Goal: Information Seeking & Learning: Check status

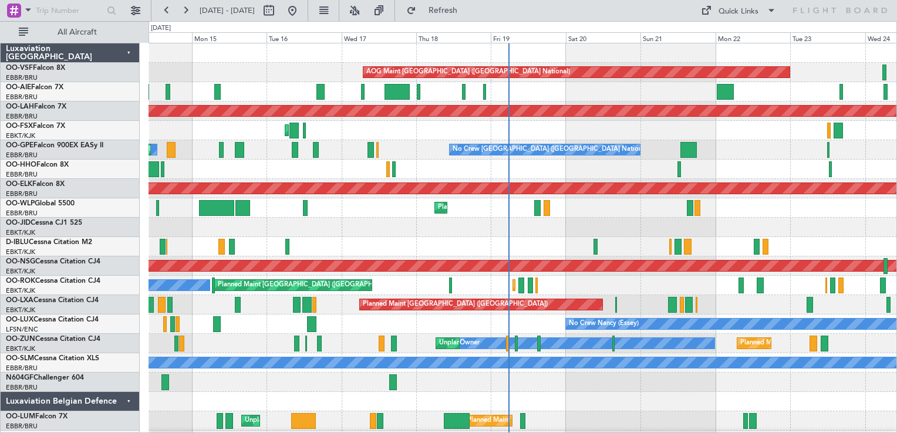
click at [518, 349] on div "AOG Maint Brussels (Brussels National) Planned Maint London (Farnborough) Plann…" at bounding box center [522, 246] width 748 height 407
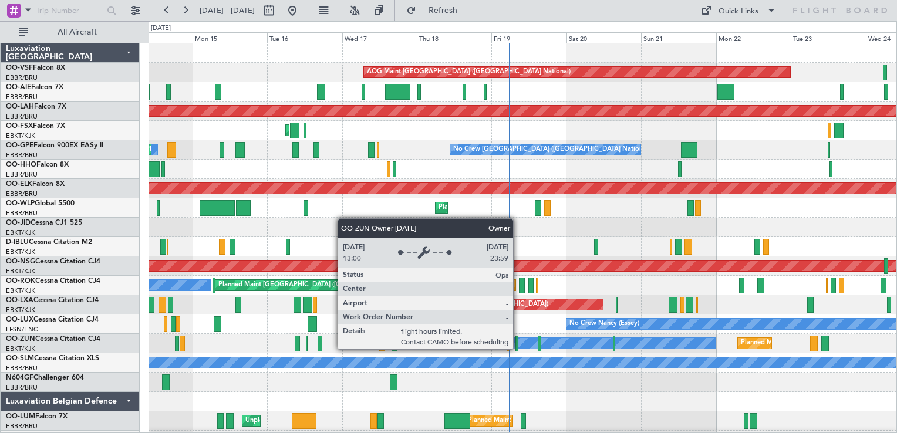
click at [518, 349] on div "Owner" at bounding box center [586, 343] width 259 height 12
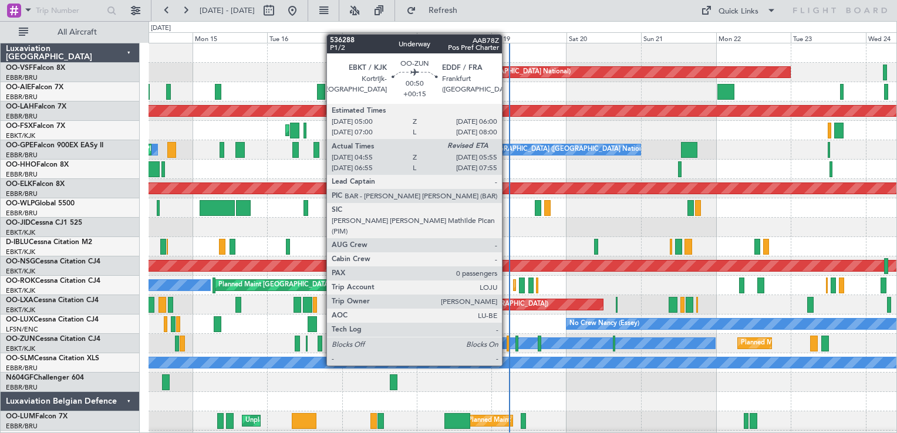
click at [507, 343] on div at bounding box center [508, 344] width 4 height 16
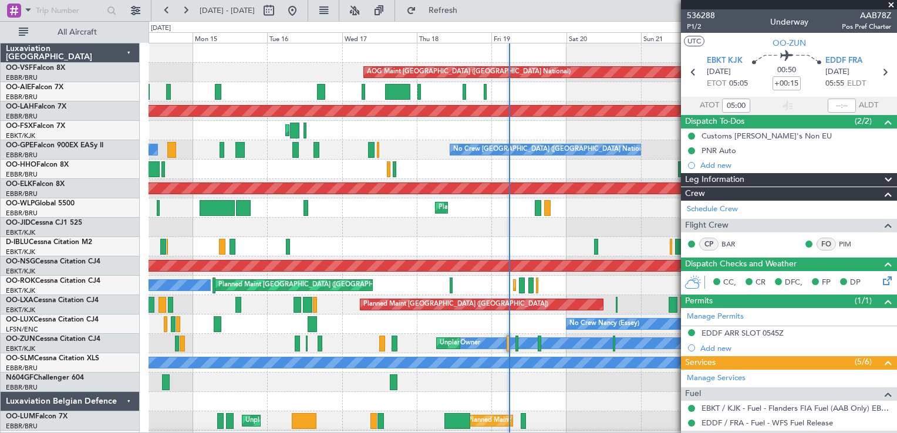
click at [891, 4] on span at bounding box center [891, 5] width 12 height 11
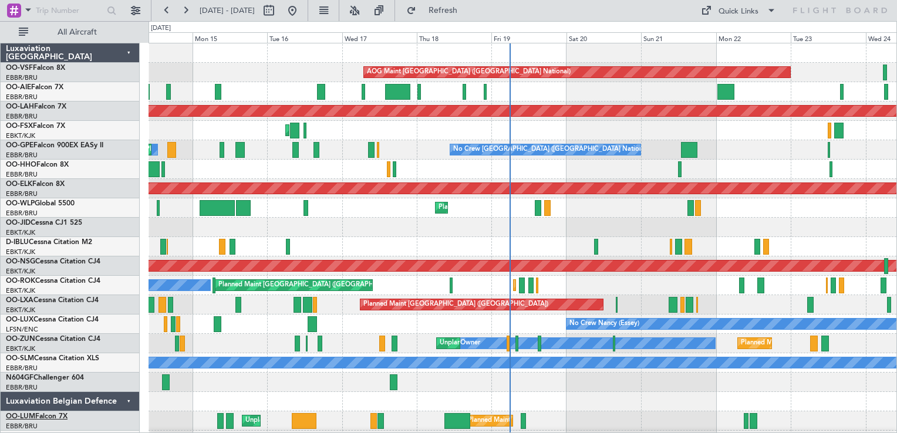
click at [36, 419] on link "OO-LUM Falcon 7X" at bounding box center [37, 416] width 62 height 7
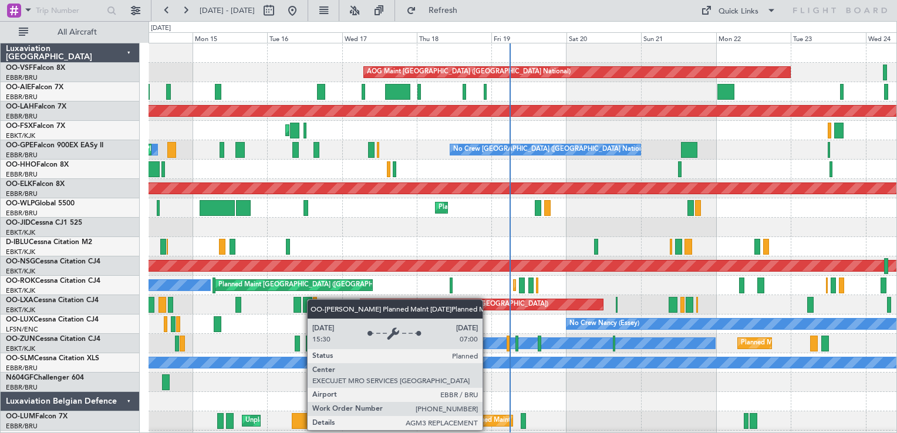
click at [488, 419] on div "Planned Maint [GEOGRAPHIC_DATA] ([GEOGRAPHIC_DATA] National)" at bounding box center [574, 421] width 212 height 18
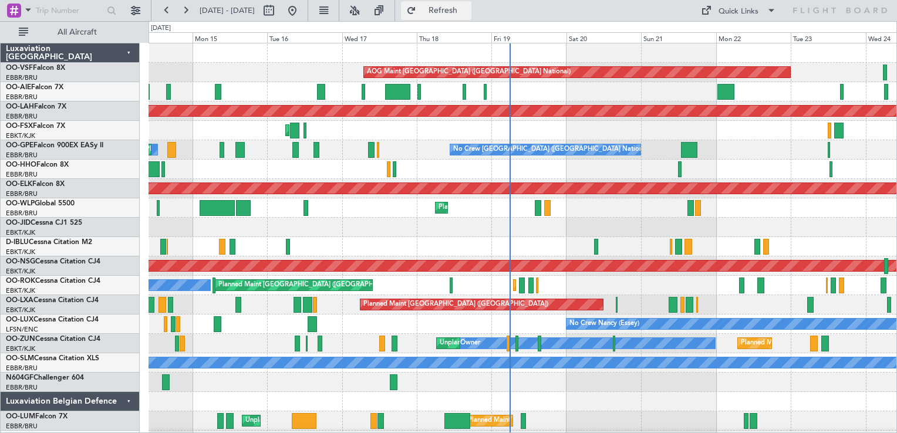
click at [468, 11] on span "Refresh" at bounding box center [442, 10] width 49 height 8
